Goal: Transaction & Acquisition: Purchase product/service

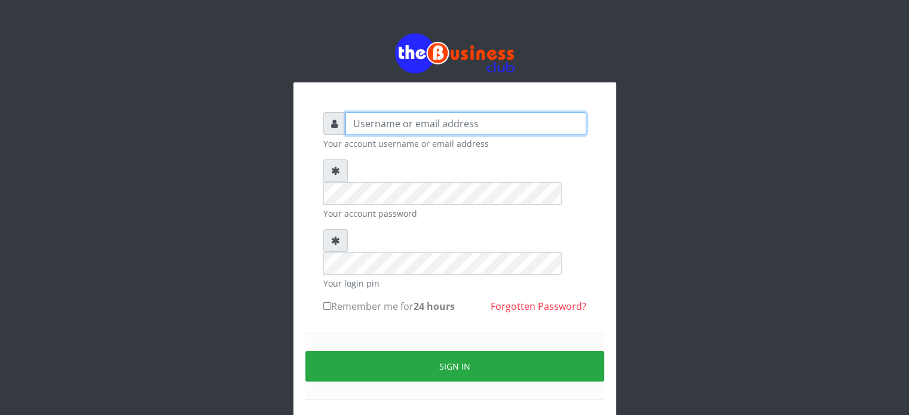
type input "videx"
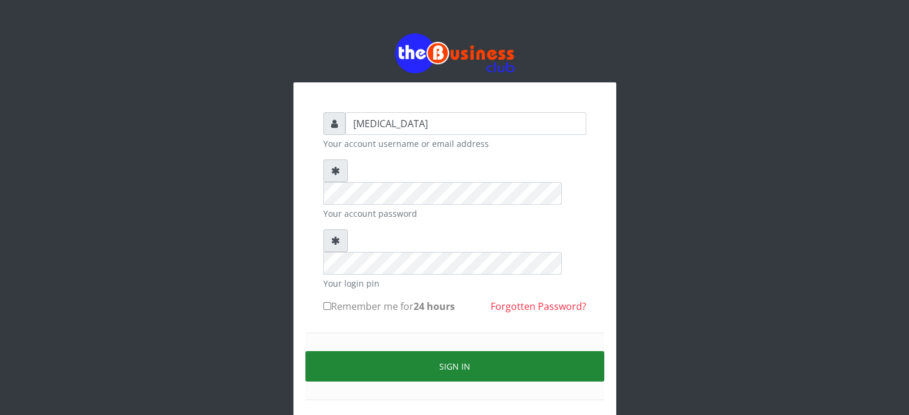
click at [441, 352] on button "Sign in" at bounding box center [454, 367] width 299 height 30
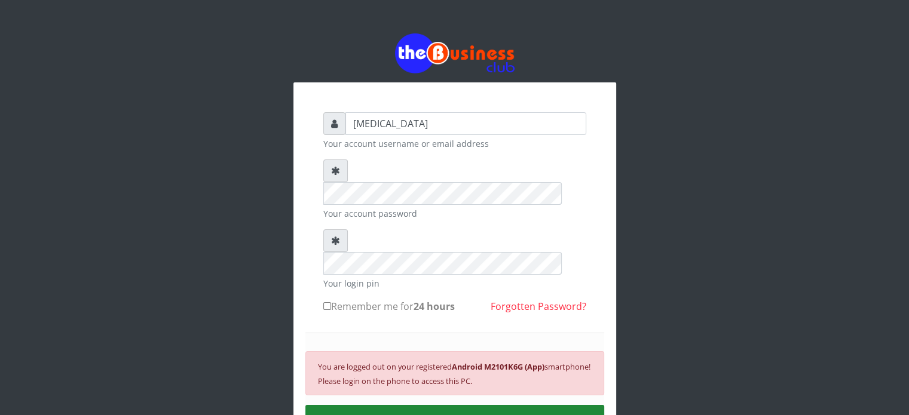
click at [423, 405] on button "SIGN IN" at bounding box center [454, 420] width 299 height 30
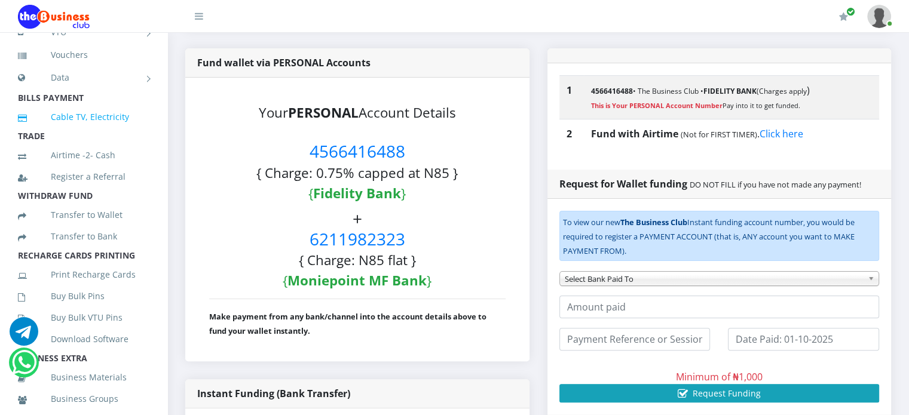
scroll to position [132, 0]
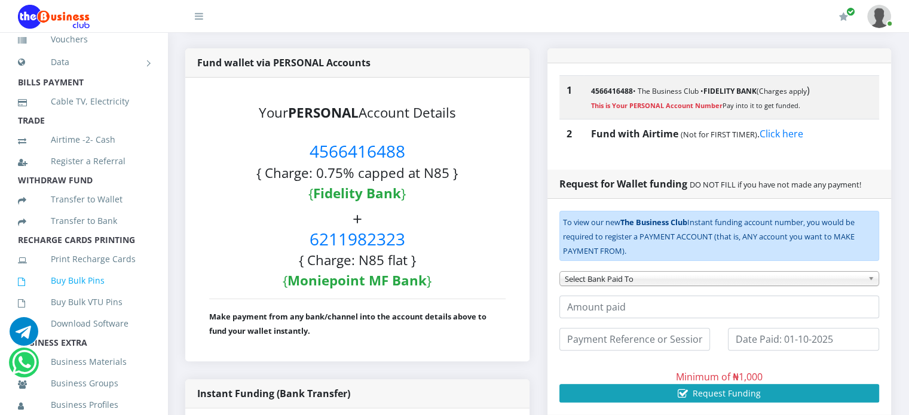
click at [92, 295] on link "Buy Bulk Pins" at bounding box center [84, 281] width 132 height 28
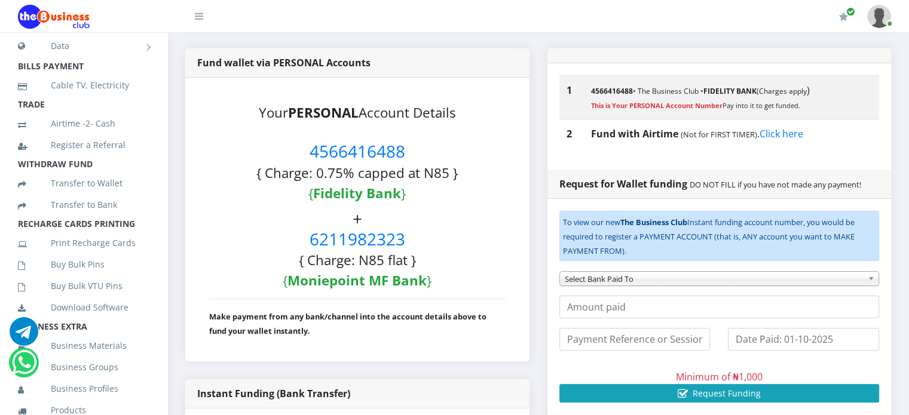
scroll to position [163, 0]
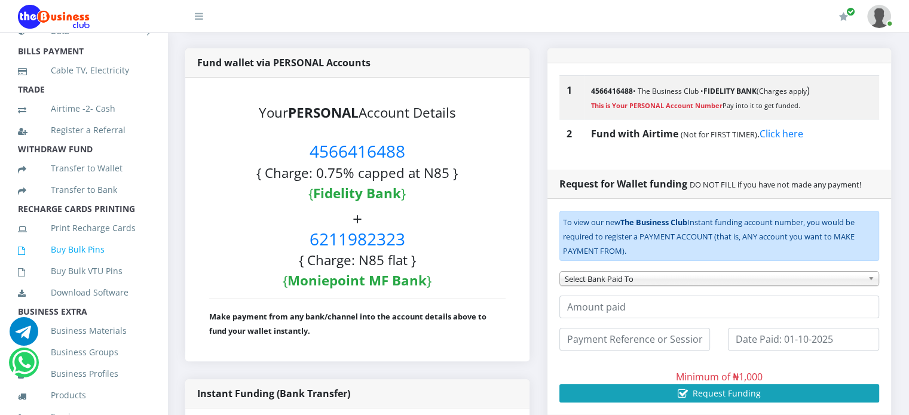
click at [77, 264] on link "Buy Bulk Pins" at bounding box center [84, 250] width 132 height 28
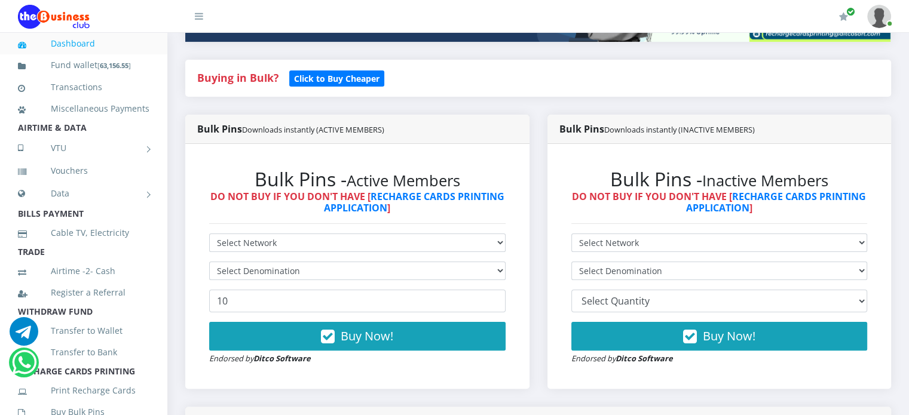
scroll to position [234, 0]
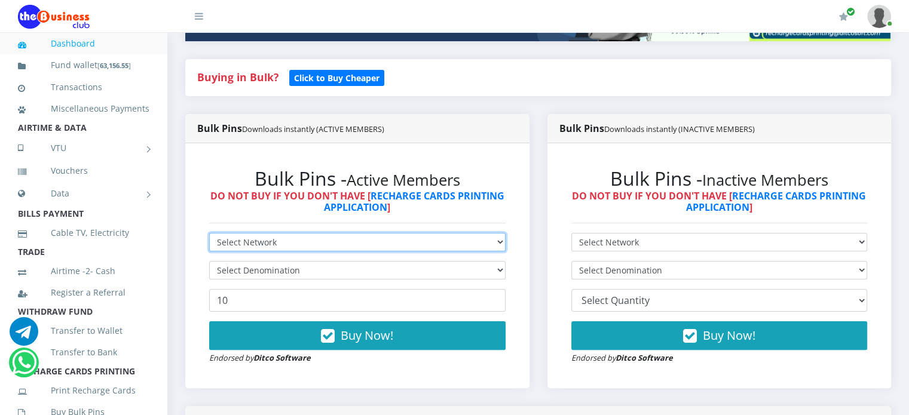
click at [328, 252] on select "Select Network MTN Globacom 9Mobile Airtel" at bounding box center [357, 242] width 297 height 19
select select "MTN"
click at [209, 246] on select "Select Network MTN Globacom 9Mobile Airtel" at bounding box center [357, 242] width 297 height 19
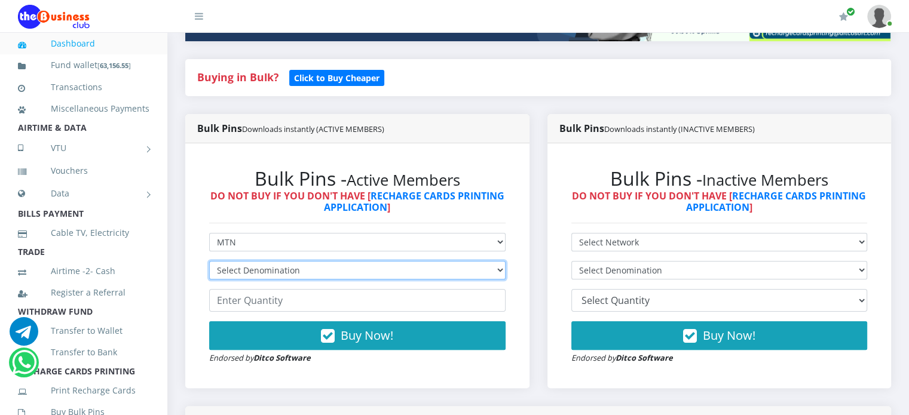
click at [275, 280] on select "Select Denomination MTN NGN100 - ₦96.99 MTN NGN200 - ₦193.98 MTN NGN400 - ₦387.…" at bounding box center [357, 270] width 297 height 19
select select "96.99-100"
click at [209, 274] on select "Select Denomination MTN NGN100 - ₦96.99 MTN NGN200 - ₦193.98 MTN NGN400 - ₦387.…" at bounding box center [357, 270] width 297 height 19
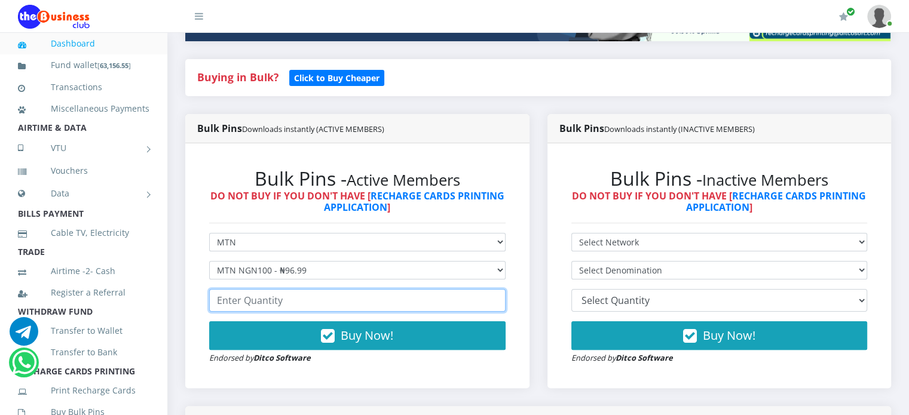
click at [271, 312] on input "number" at bounding box center [357, 300] width 297 height 23
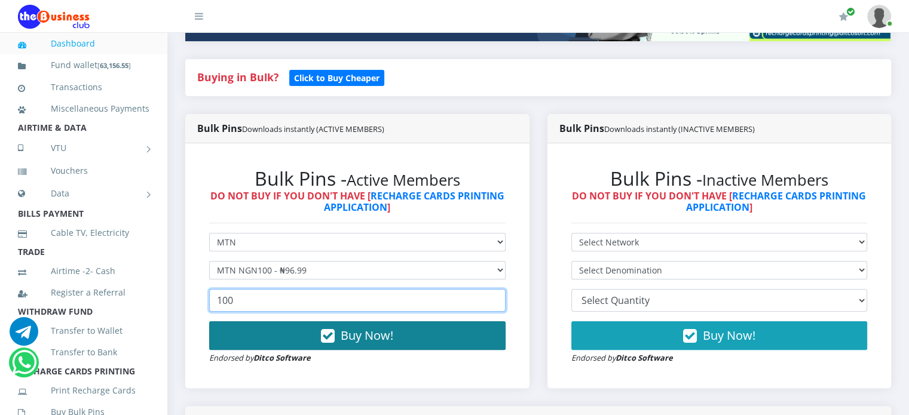
type input "100"
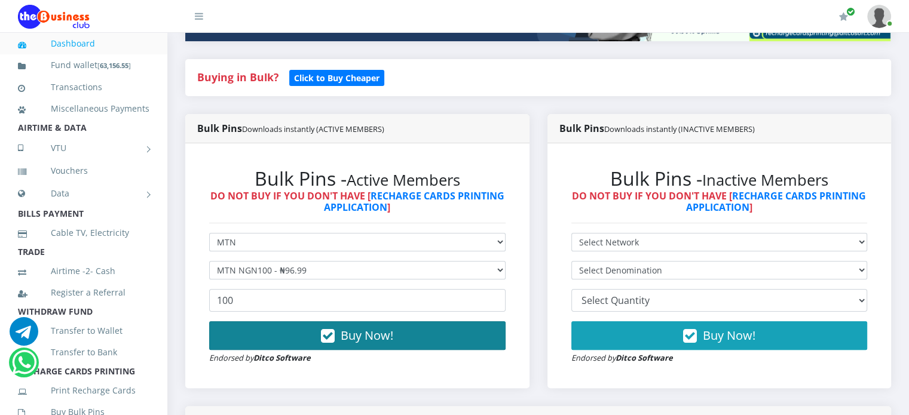
click at [318, 349] on button "Buy Now!" at bounding box center [357, 336] width 297 height 29
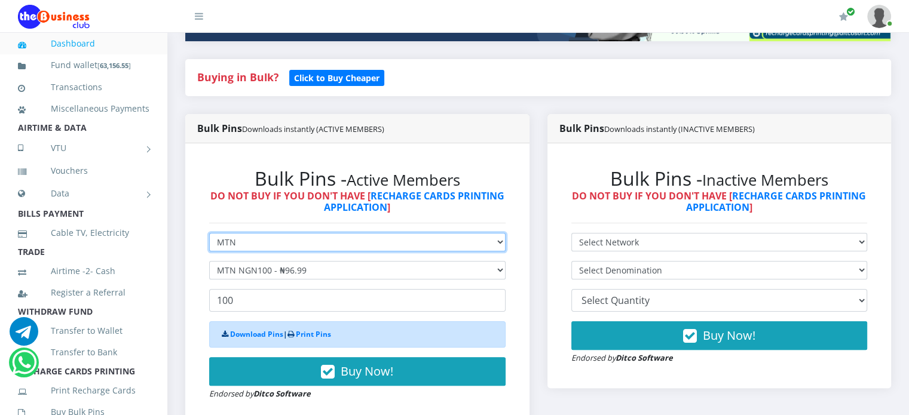
click at [289, 252] on select "Select Network MTN Globacom 9Mobile Airtel" at bounding box center [357, 242] width 297 height 19
select select "Airtel"
click at [209, 246] on select "Select Network MTN Globacom 9Mobile Airtel" at bounding box center [357, 242] width 297 height 19
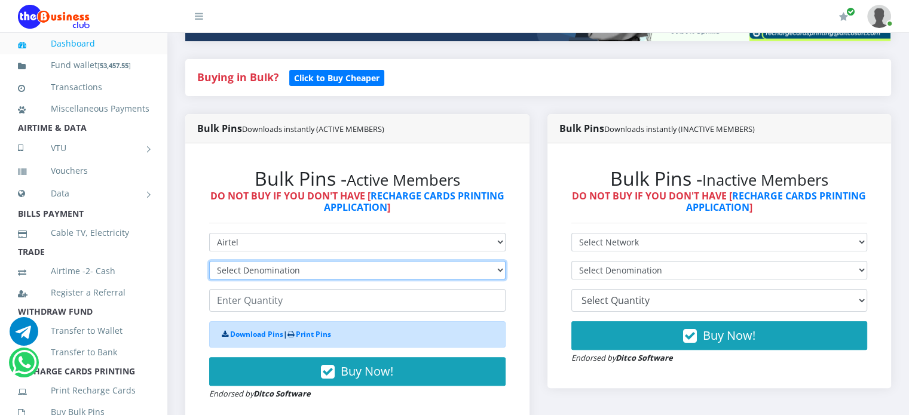
click at [271, 280] on select "Select Denomination Airtel NGN100 - ₦96.38 Airtel NGN200 - ₦192.76 Airtel NGN50…" at bounding box center [357, 270] width 297 height 19
select select "96.38-100"
click at [209, 274] on select "Select Denomination Airtel NGN100 - ₦96.38 Airtel NGN200 - ₦192.76 Airtel NGN50…" at bounding box center [357, 270] width 297 height 19
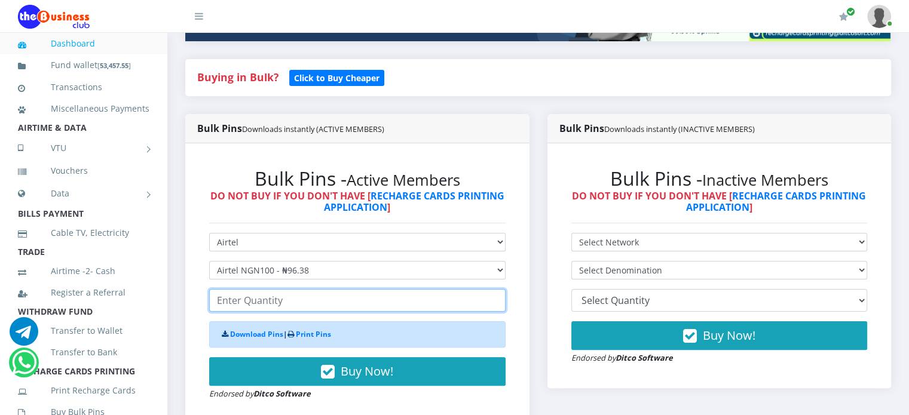
click at [257, 311] on input "number" at bounding box center [357, 300] width 297 height 23
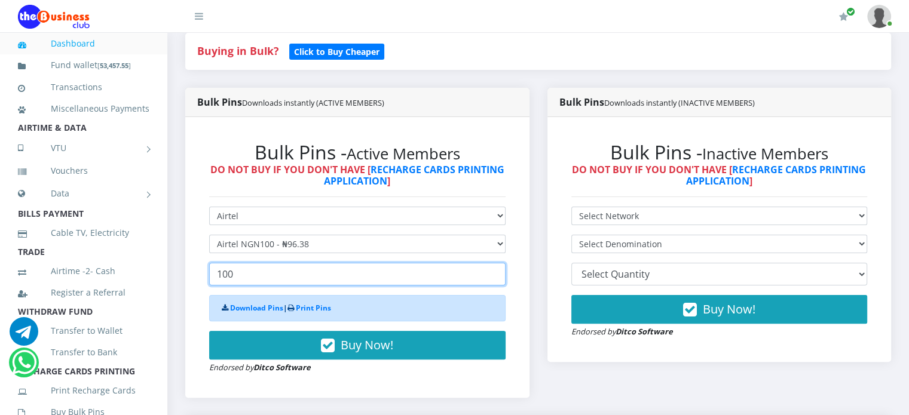
scroll to position [275, 0]
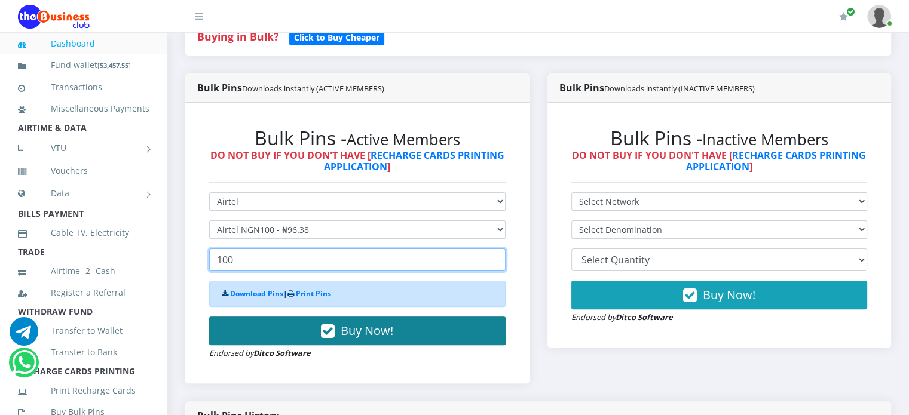
type input "100"
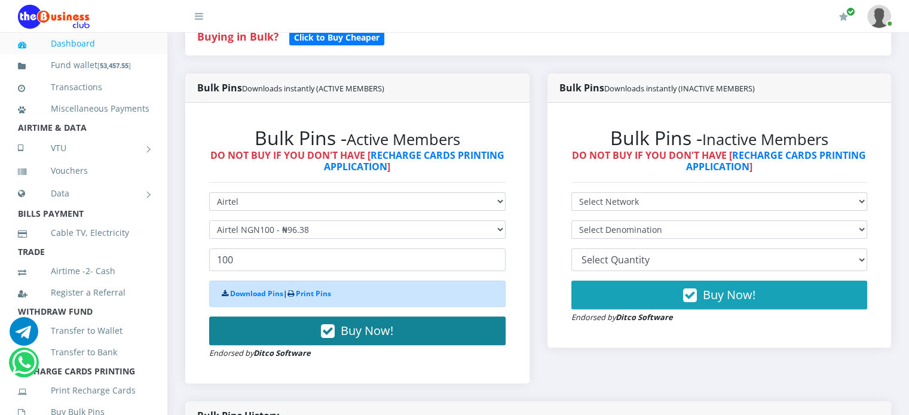
click at [285, 338] on button "Buy Now!" at bounding box center [357, 331] width 297 height 29
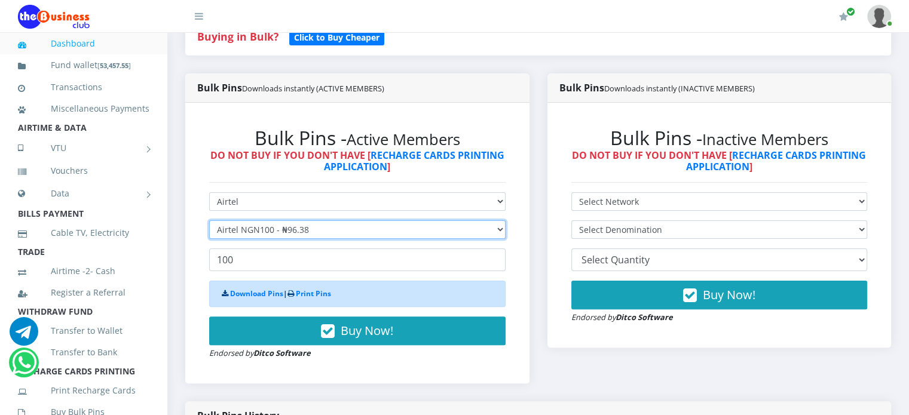
click at [254, 237] on select "Select Denomination Airtel NGN100 - ₦96.38 Airtel NGN200 - ₦192.76 Airtel NGN50…" at bounding box center [357, 230] width 297 height 19
select select "192.76-200"
click at [209, 233] on select "Select Denomination Airtel NGN100 - ₦96.38 Airtel NGN200 - ₦192.76 Airtel NGN50…" at bounding box center [357, 230] width 297 height 19
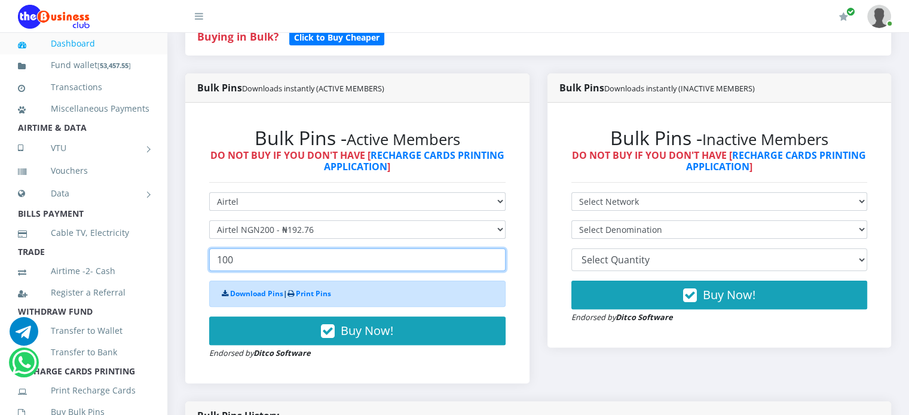
drag, startPoint x: 249, startPoint y: 274, endPoint x: 188, endPoint y: 277, distance: 61.1
click at [188, 277] on div "Bulk Pins - Active Members DO NOT BUY IF YOU DON'T HAVE [ RECHARGE CARDS PRINTI…" at bounding box center [357, 243] width 344 height 281
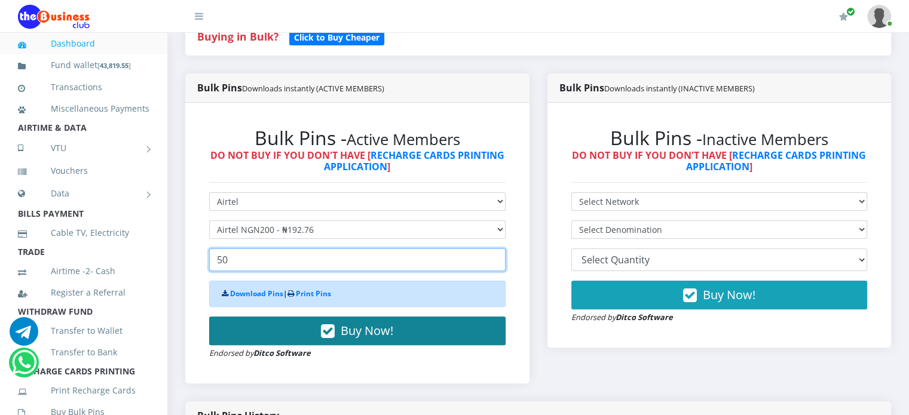
type input "50"
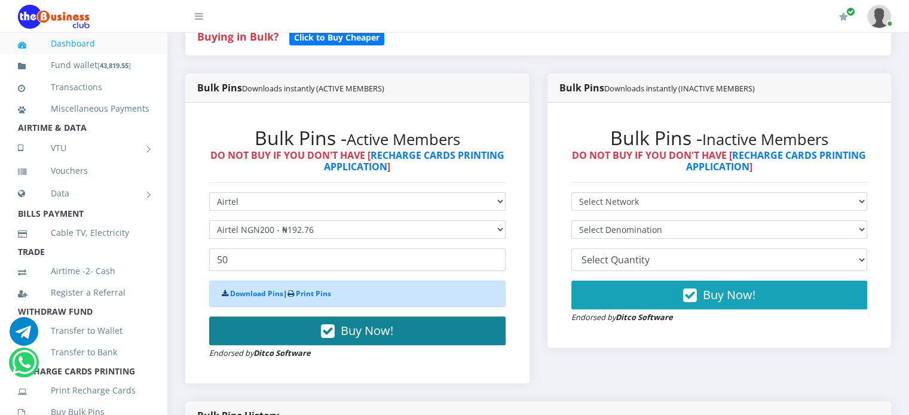
click at [268, 341] on button "Buy Now!" at bounding box center [357, 331] width 297 height 29
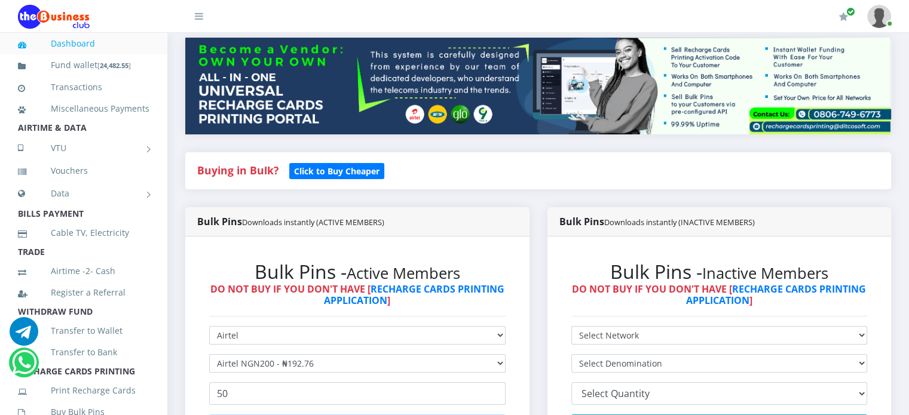
scroll to position [152, 0]
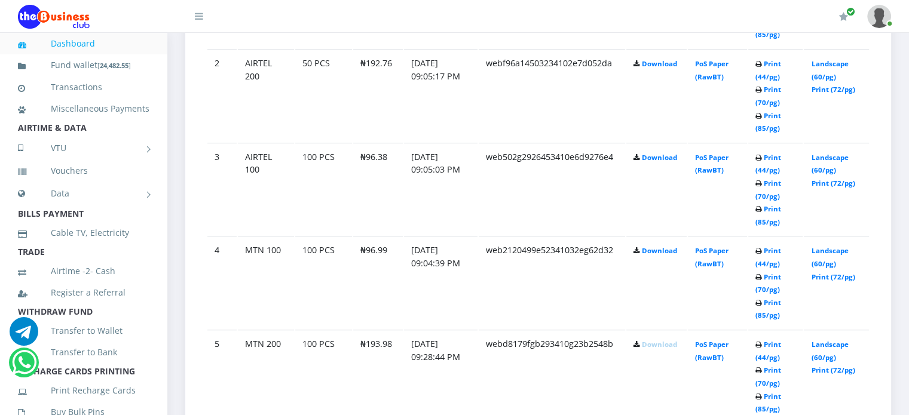
scroll to position [822, 0]
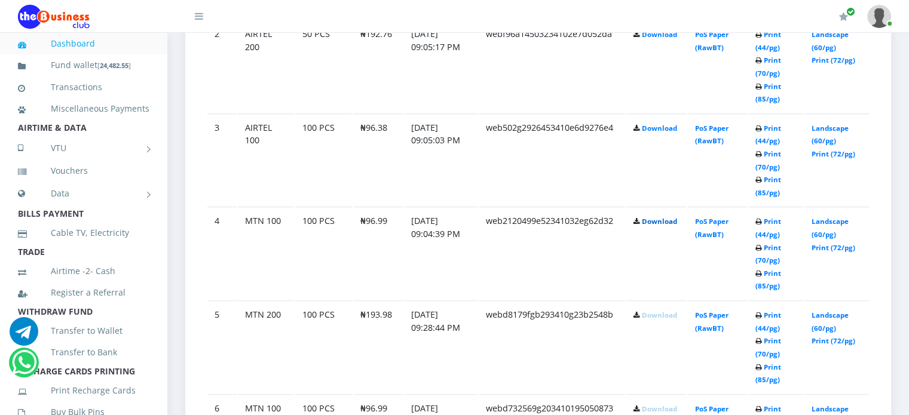
click at [658, 226] on link "Download" at bounding box center [659, 221] width 35 height 9
click at [651, 133] on link "Download" at bounding box center [659, 128] width 35 height 9
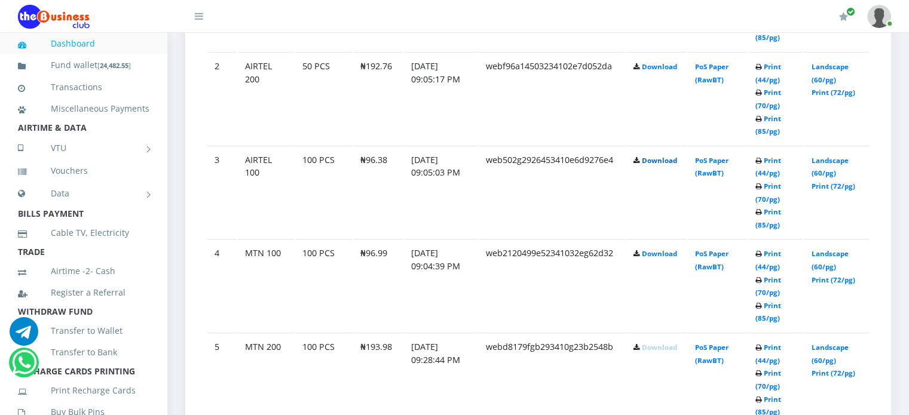
scroll to position [785, 0]
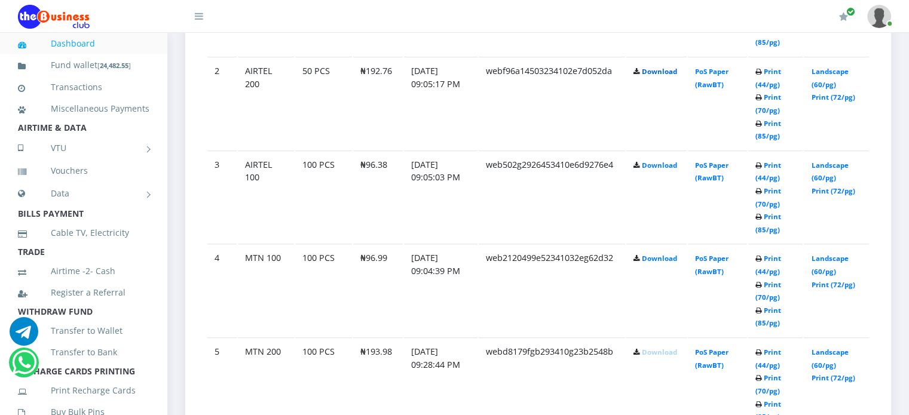
click at [655, 76] on link "Download" at bounding box center [659, 71] width 35 height 9
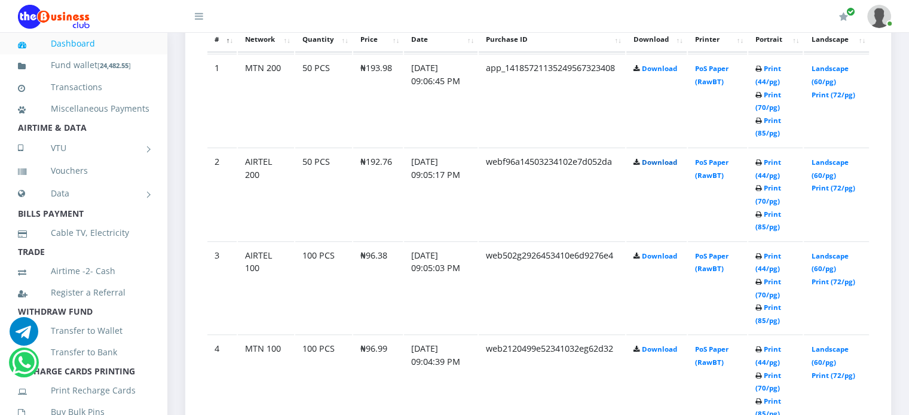
scroll to position [692, 0]
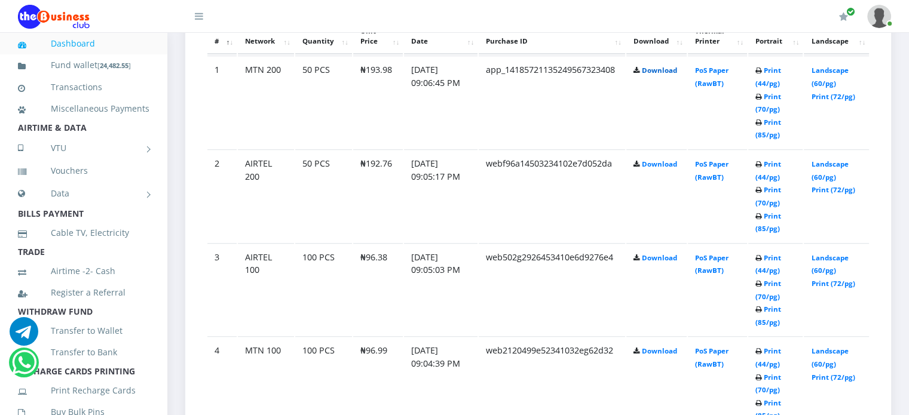
click at [658, 75] on link "Download" at bounding box center [659, 70] width 35 height 9
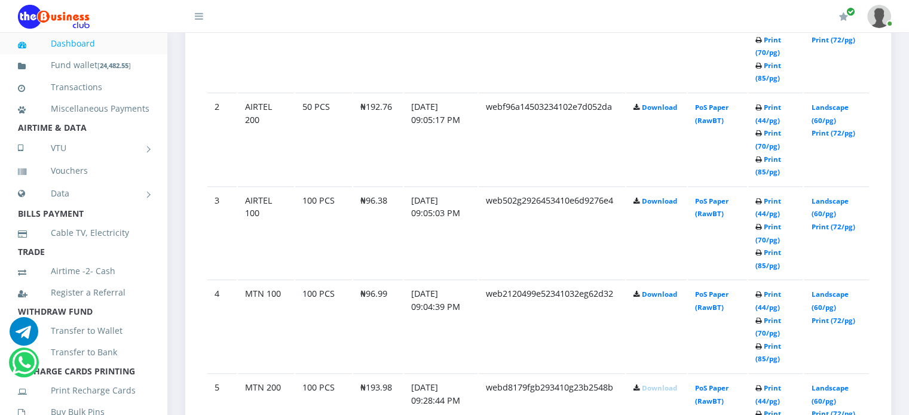
scroll to position [750, 0]
drag, startPoint x: 364, startPoint y: 303, endPoint x: 385, endPoint y: 307, distance: 21.2
click at [385, 307] on td "₦96.99" at bounding box center [378, 325] width 50 height 93
copy td "96.99"
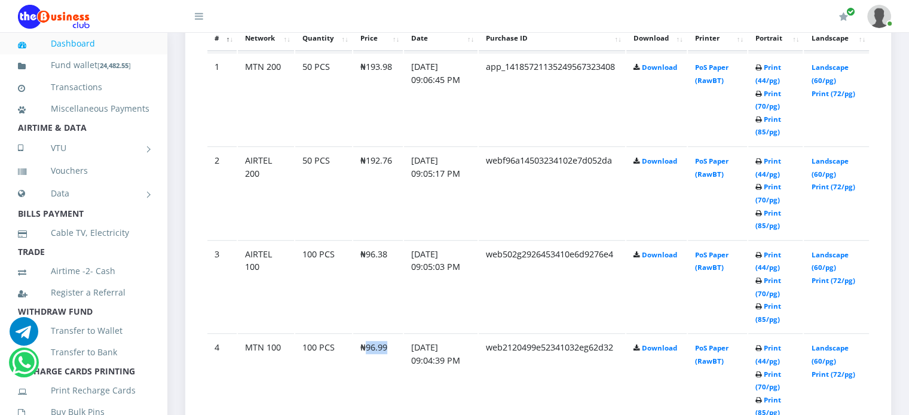
scroll to position [693, 0]
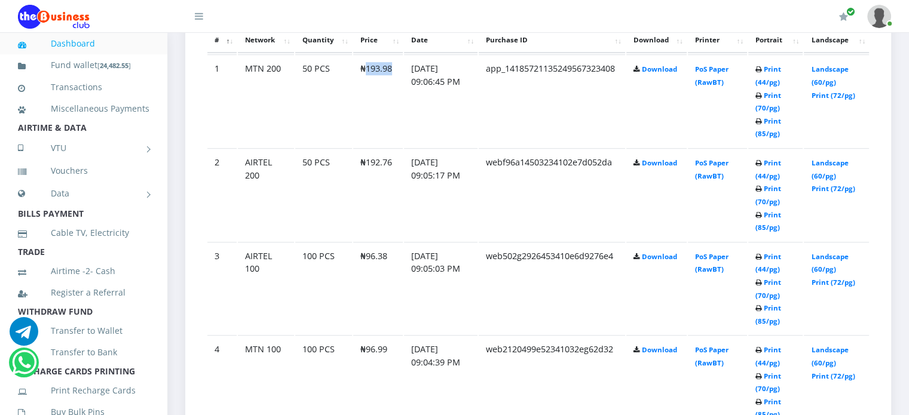
drag, startPoint x: 366, startPoint y: 81, endPoint x: 390, endPoint y: 84, distance: 24.8
click at [390, 84] on td "₦193.98" at bounding box center [378, 100] width 50 height 93
copy td "193.98"
drag, startPoint x: 365, startPoint y: 267, endPoint x: 387, endPoint y: 267, distance: 22.7
click at [387, 267] on td "₦96.38" at bounding box center [378, 288] width 50 height 93
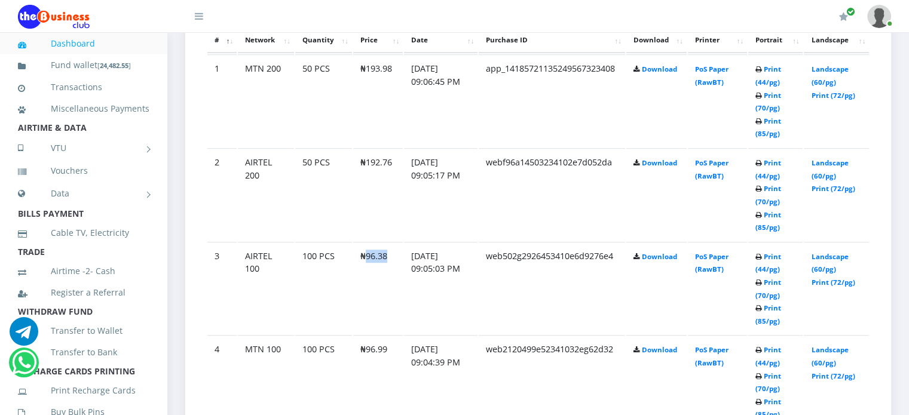
copy td "96.38"
drag, startPoint x: 366, startPoint y: 173, endPoint x: 392, endPoint y: 181, distance: 27.0
click at [392, 181] on td "₦192.76" at bounding box center [378, 194] width 50 height 93
copy td "192.76"
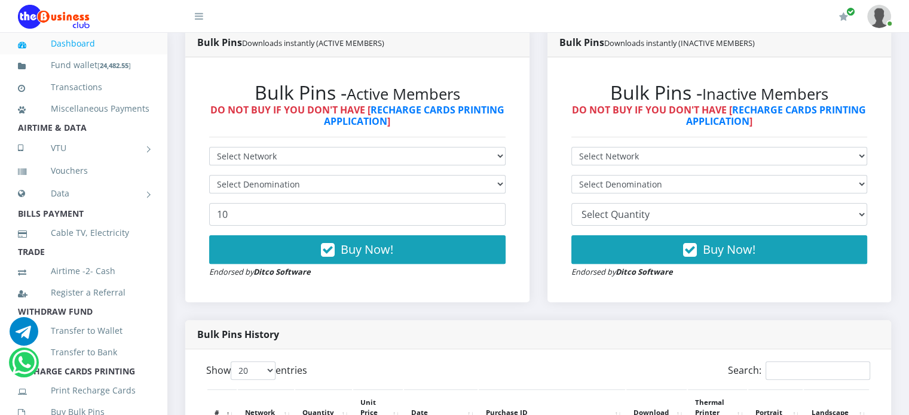
scroll to position [0, 0]
